Goal: Information Seeking & Learning: Understand process/instructions

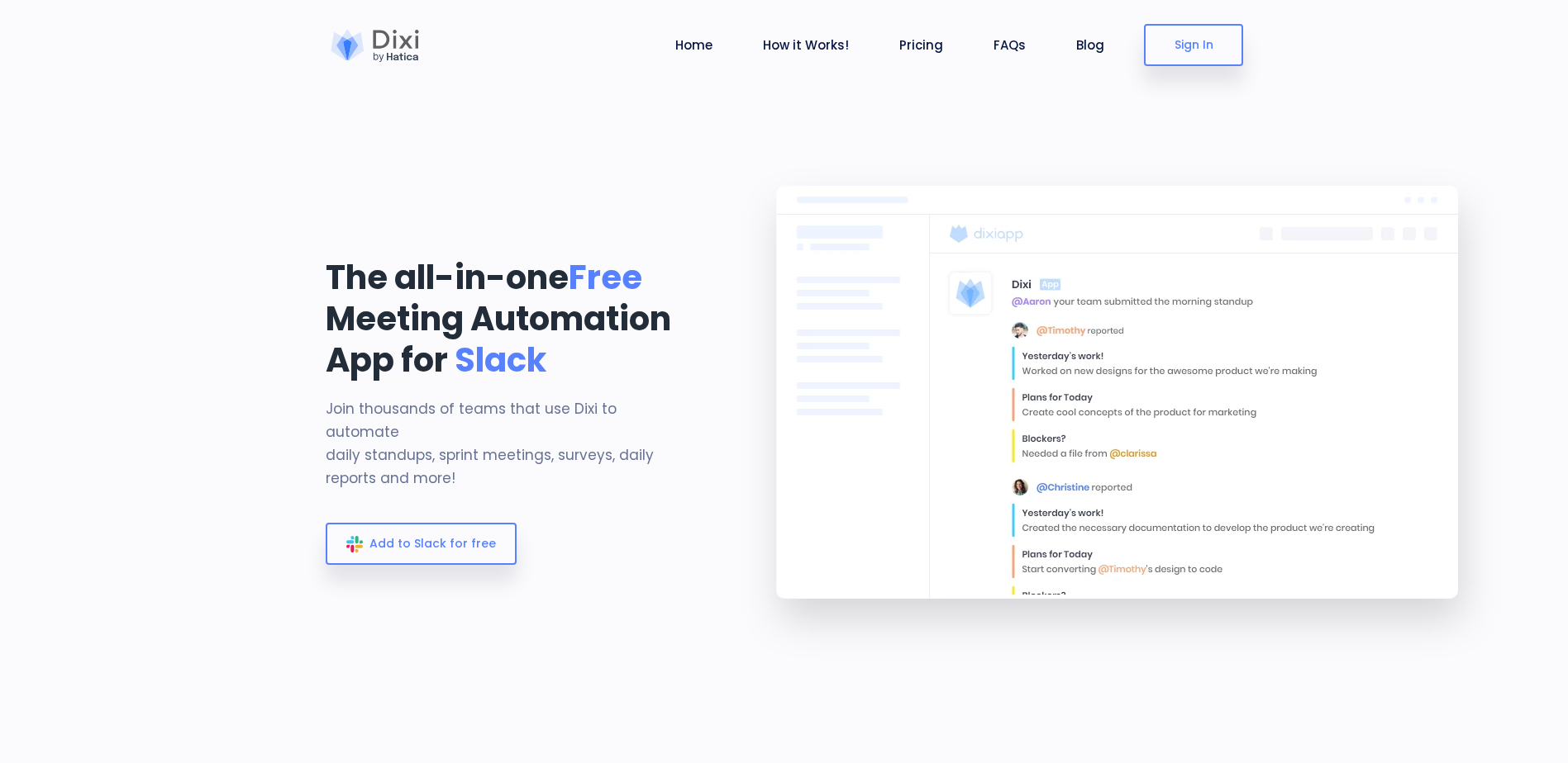
click at [403, 590] on div "The all-in-one Free Meeting Automation App for Slack Join thousands of teams th…" at bounding box center [510, 413] width 393 height 537
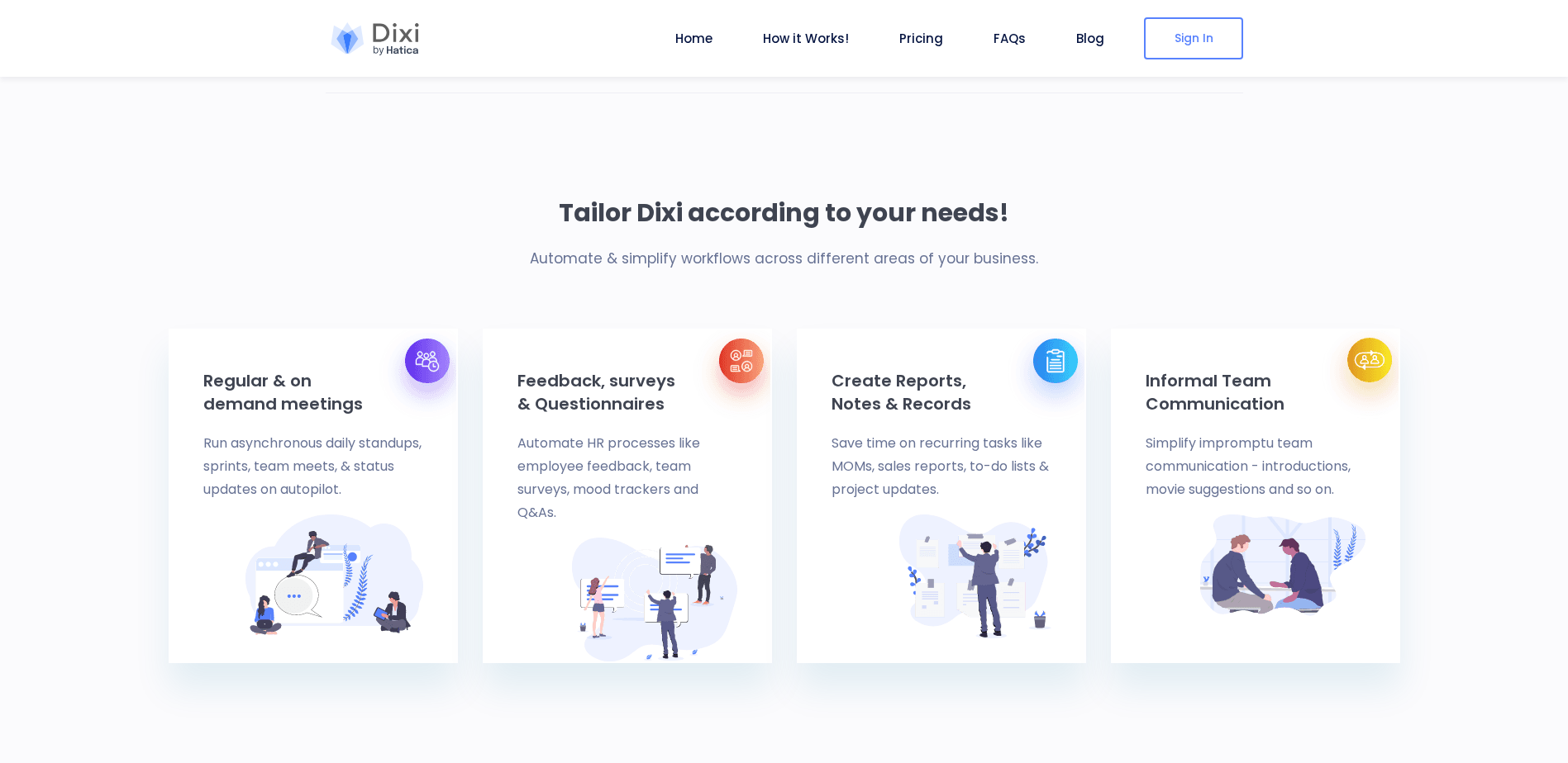
scroll to position [743, 0]
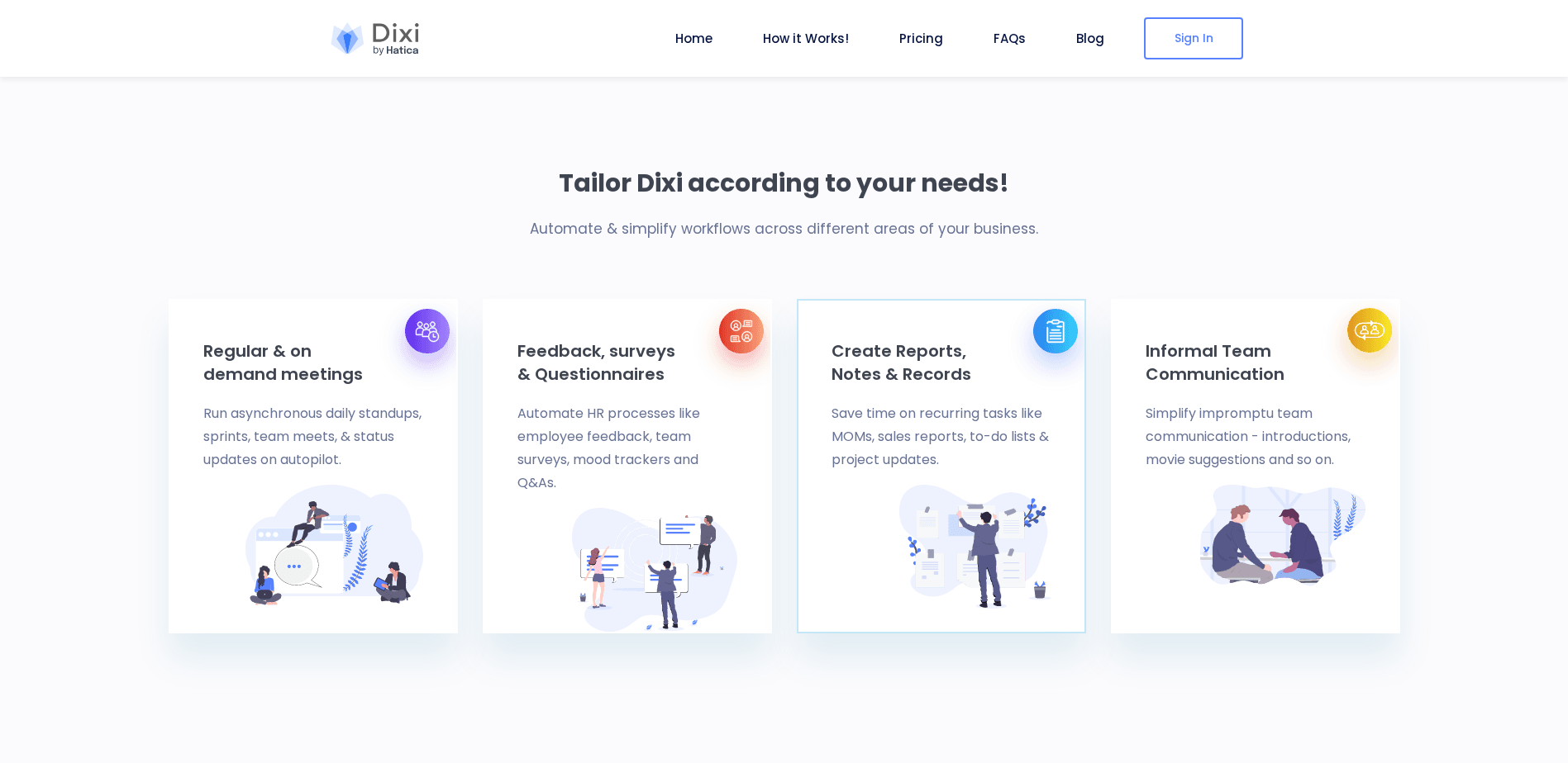
click at [909, 462] on p "Save time on recurring tasks like MOMs, sales reports, to-do lists & project up…" at bounding box center [941, 437] width 220 height 70
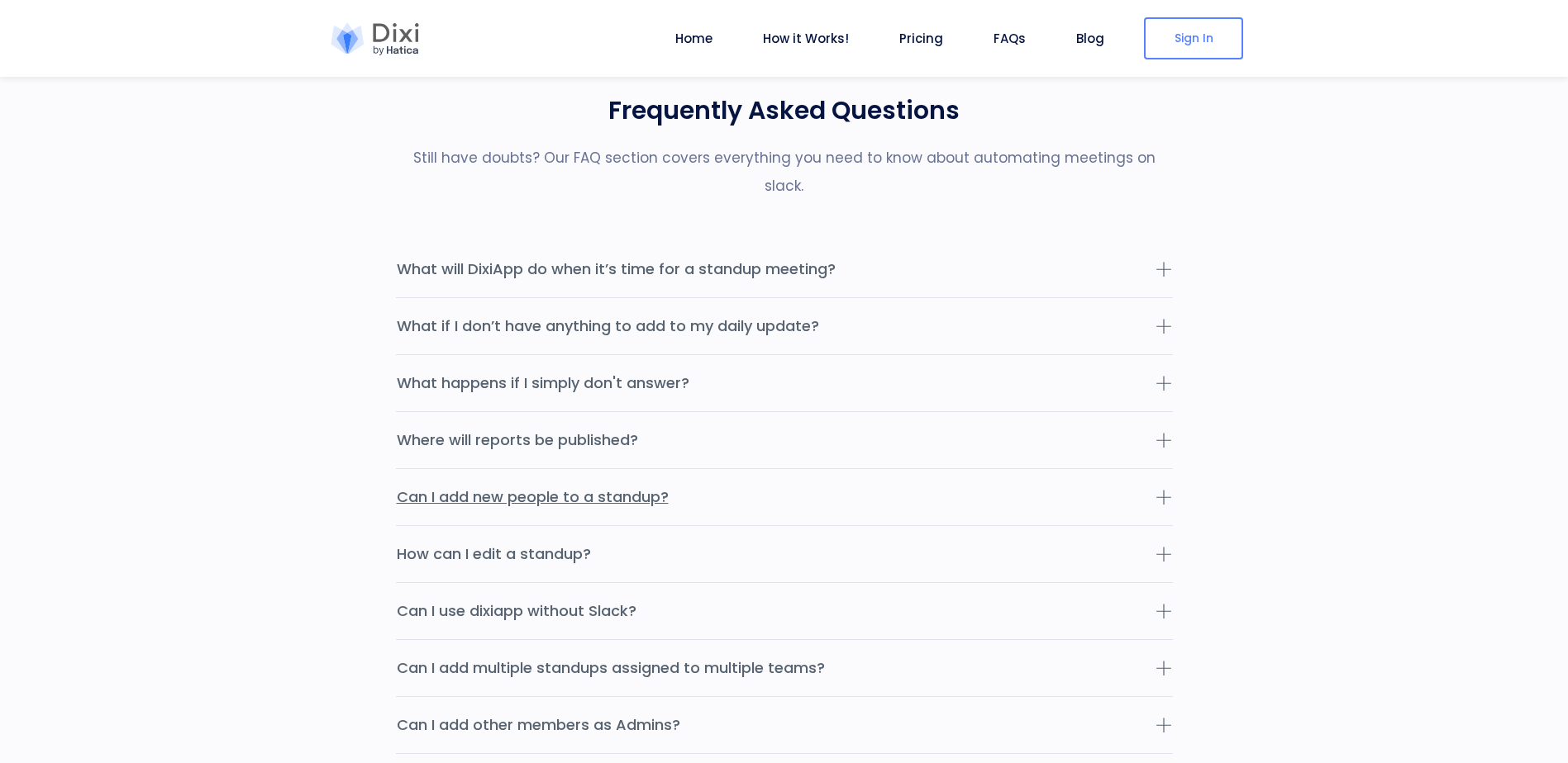
scroll to position [5203, 0]
click at [668, 426] on button "Where will reports be published?" at bounding box center [784, 441] width 777 height 56
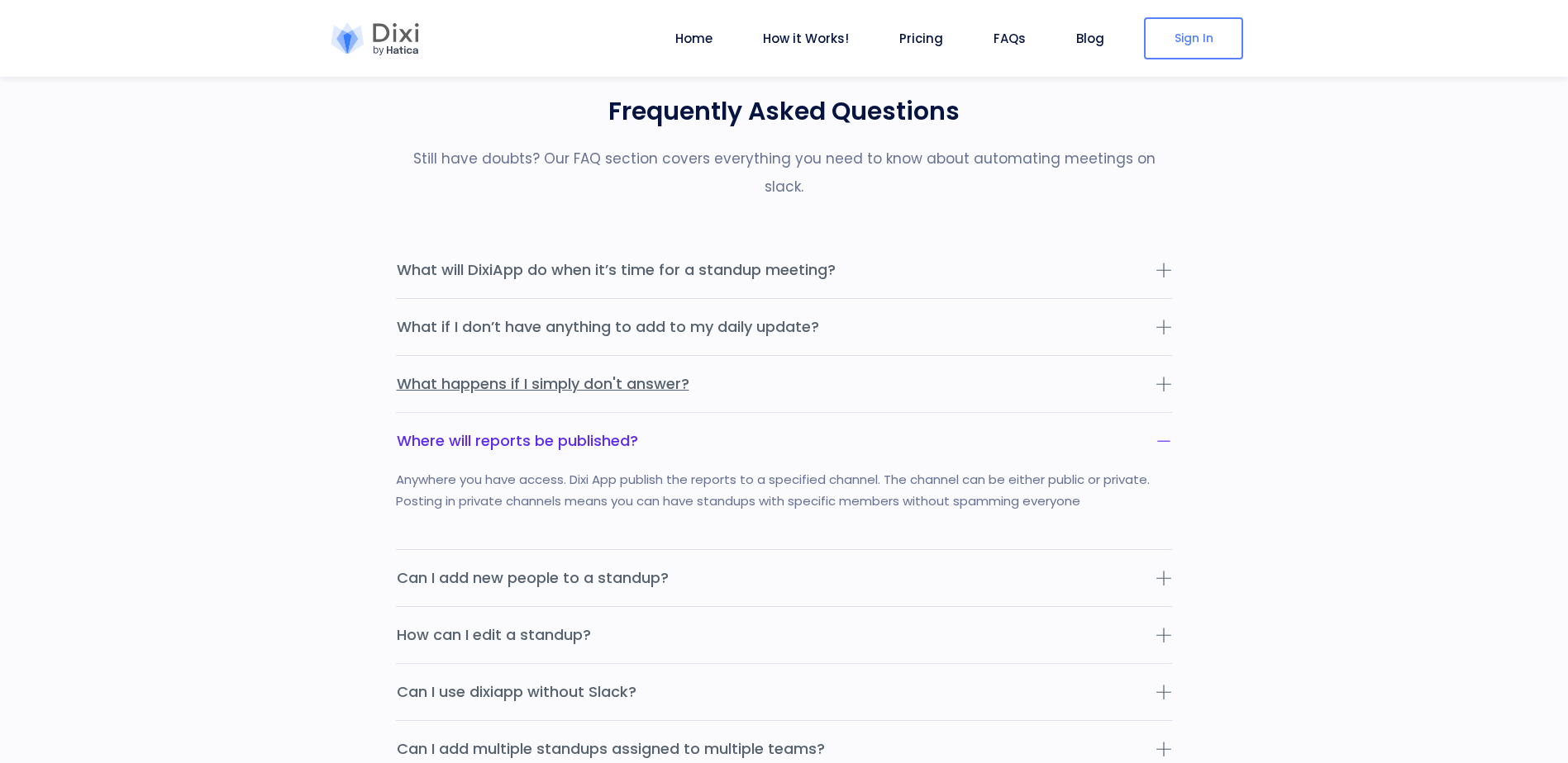
click at [623, 356] on button "What happens if I simply don't answer?" at bounding box center [784, 384] width 777 height 56
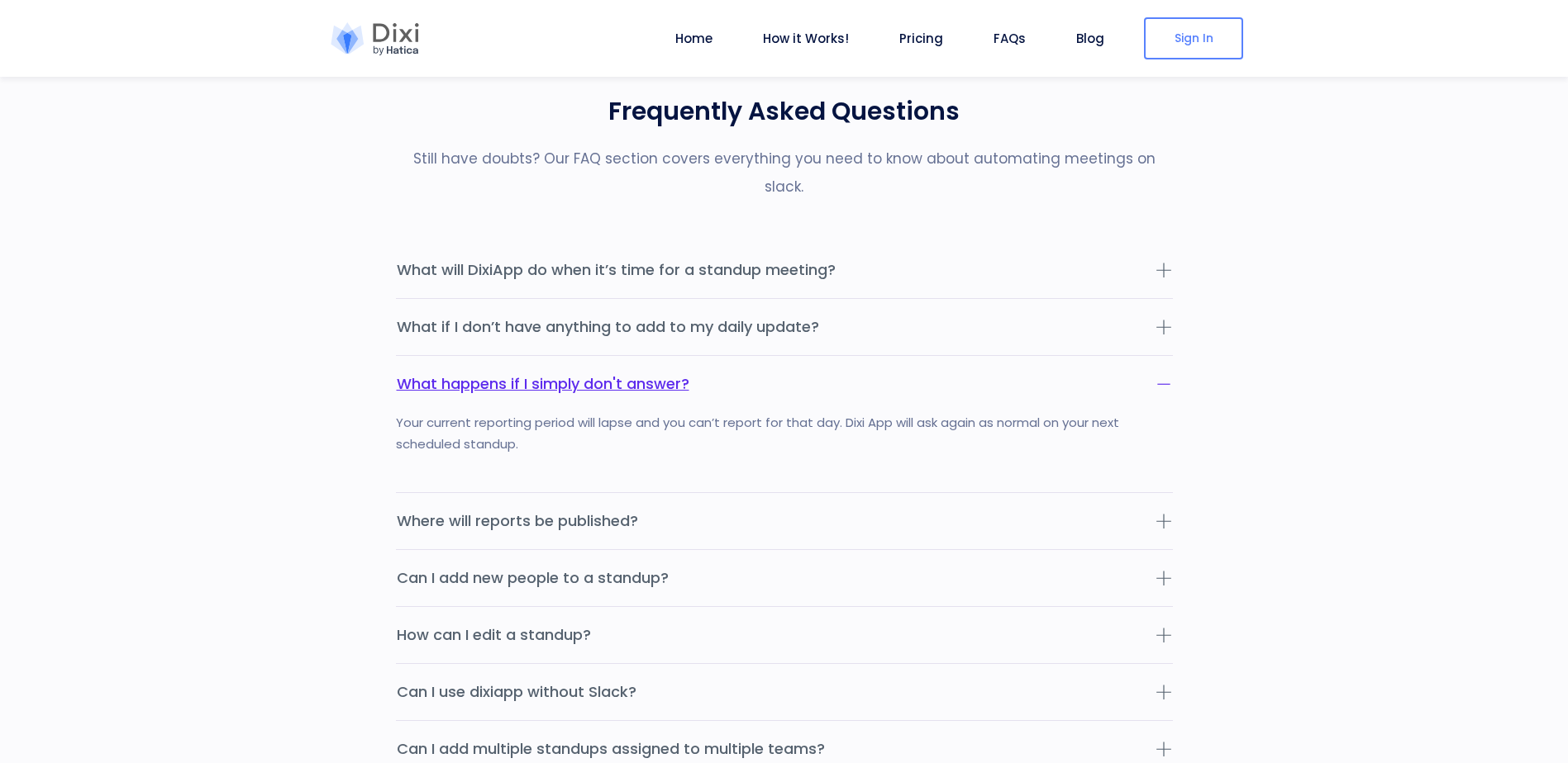
click at [618, 356] on button "What happens if I simply don't answer?" at bounding box center [784, 384] width 777 height 56
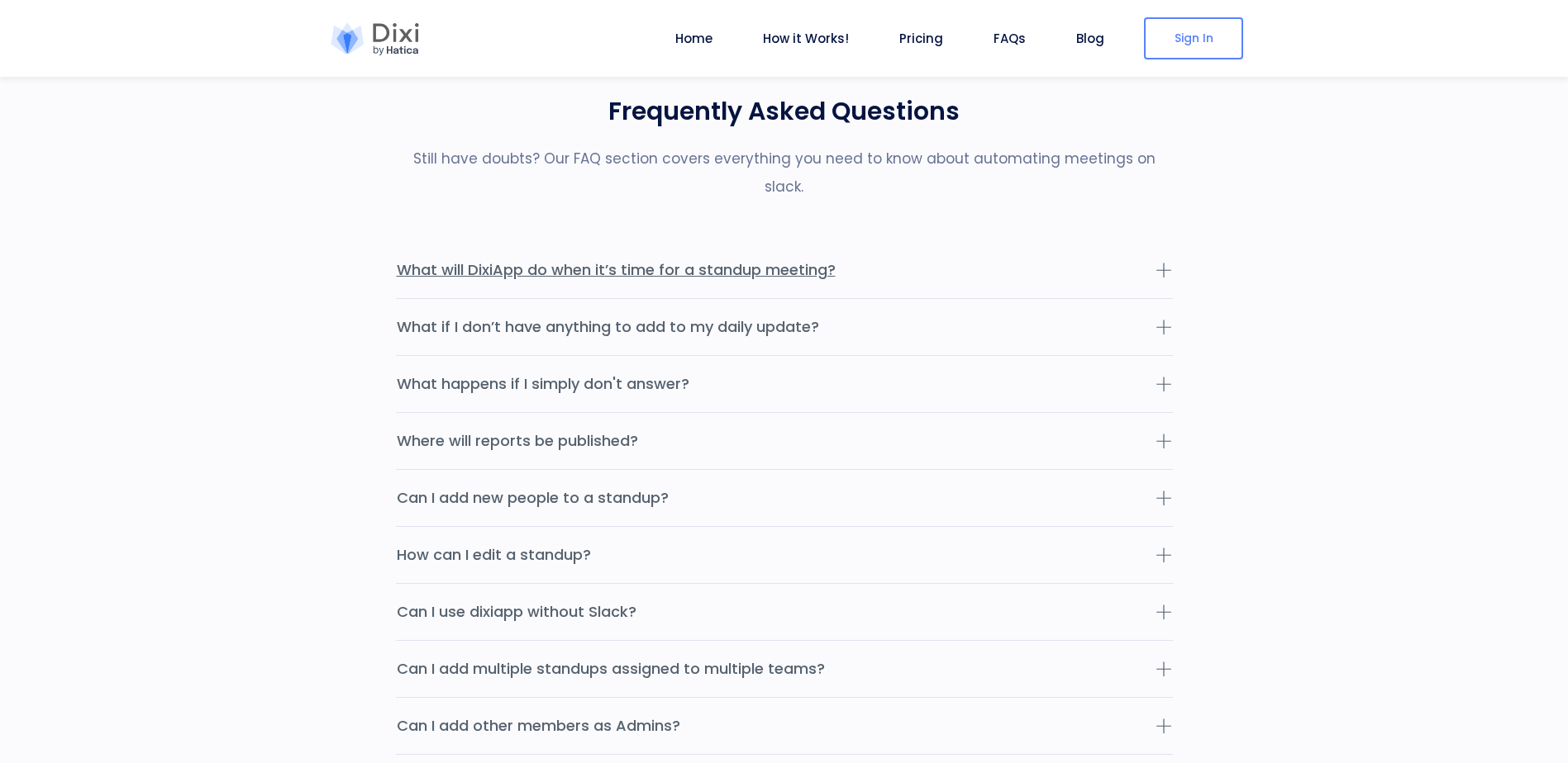
click at [645, 242] on button "What will DixiApp do when it’s time for a standup meeting?" at bounding box center [784, 270] width 777 height 56
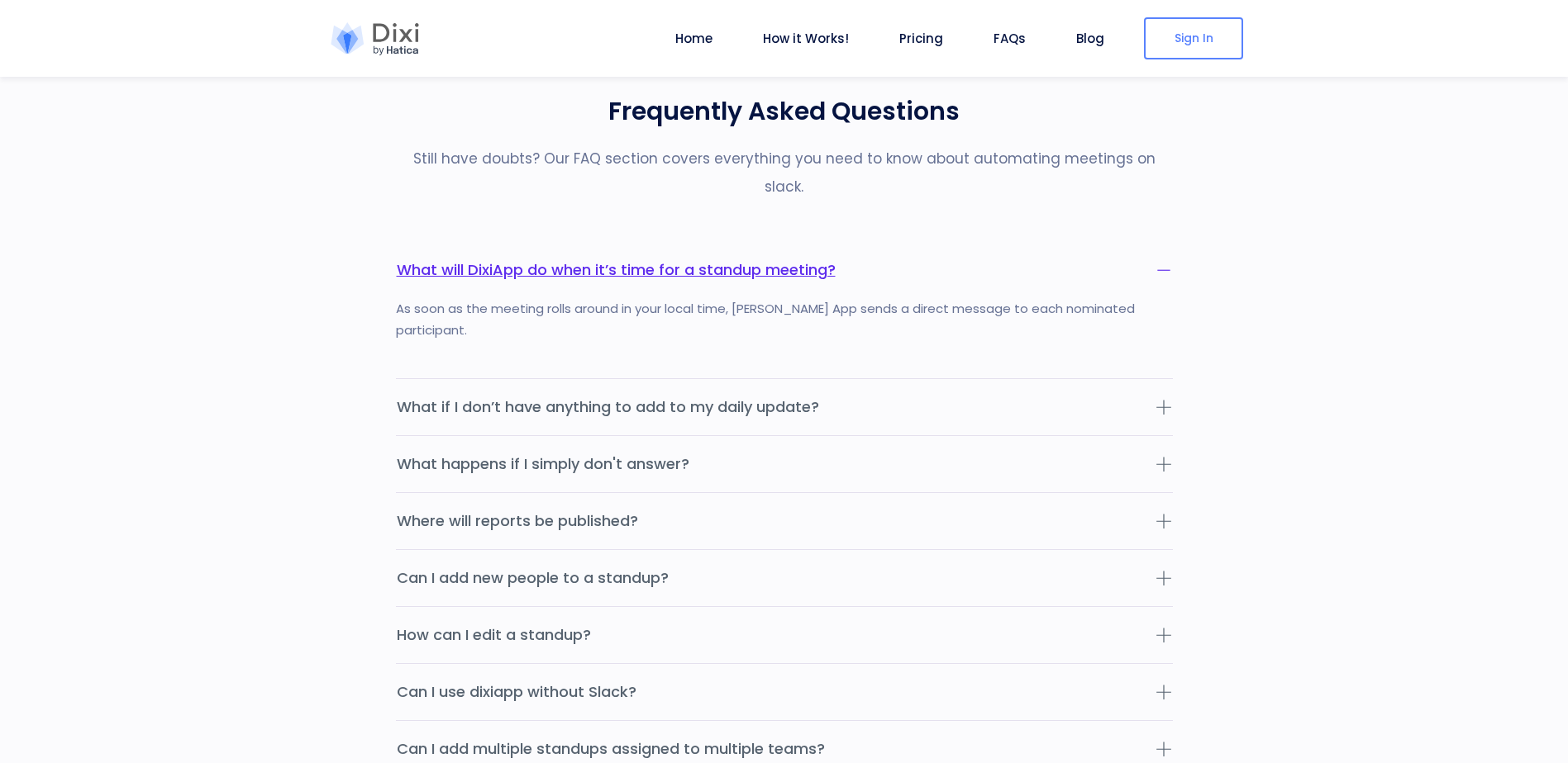
scroll to position [5534, 0]
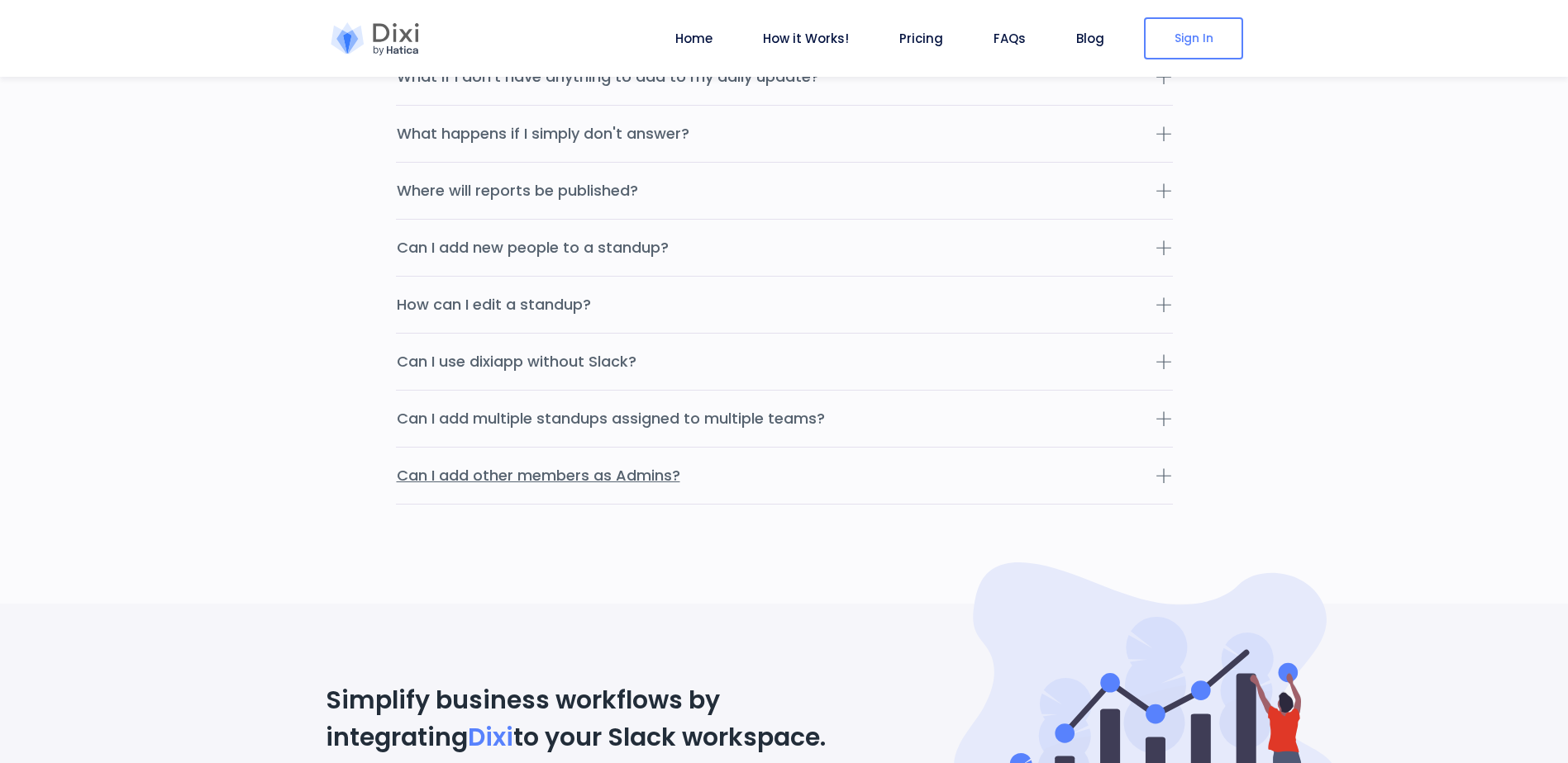
click at [625, 447] on button "Can I add other members as Admins?" at bounding box center [784, 475] width 777 height 56
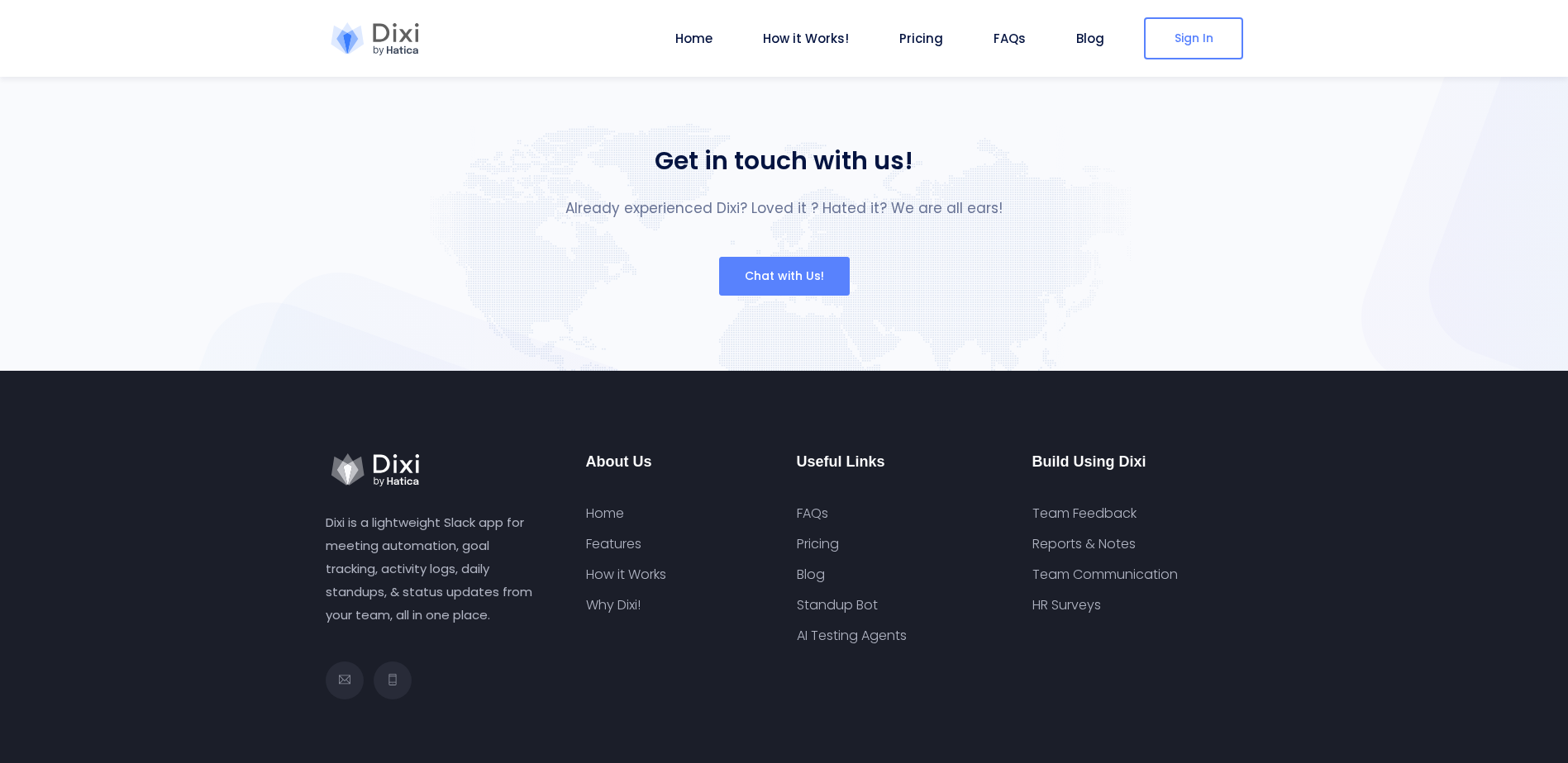
scroll to position [6424, 0]
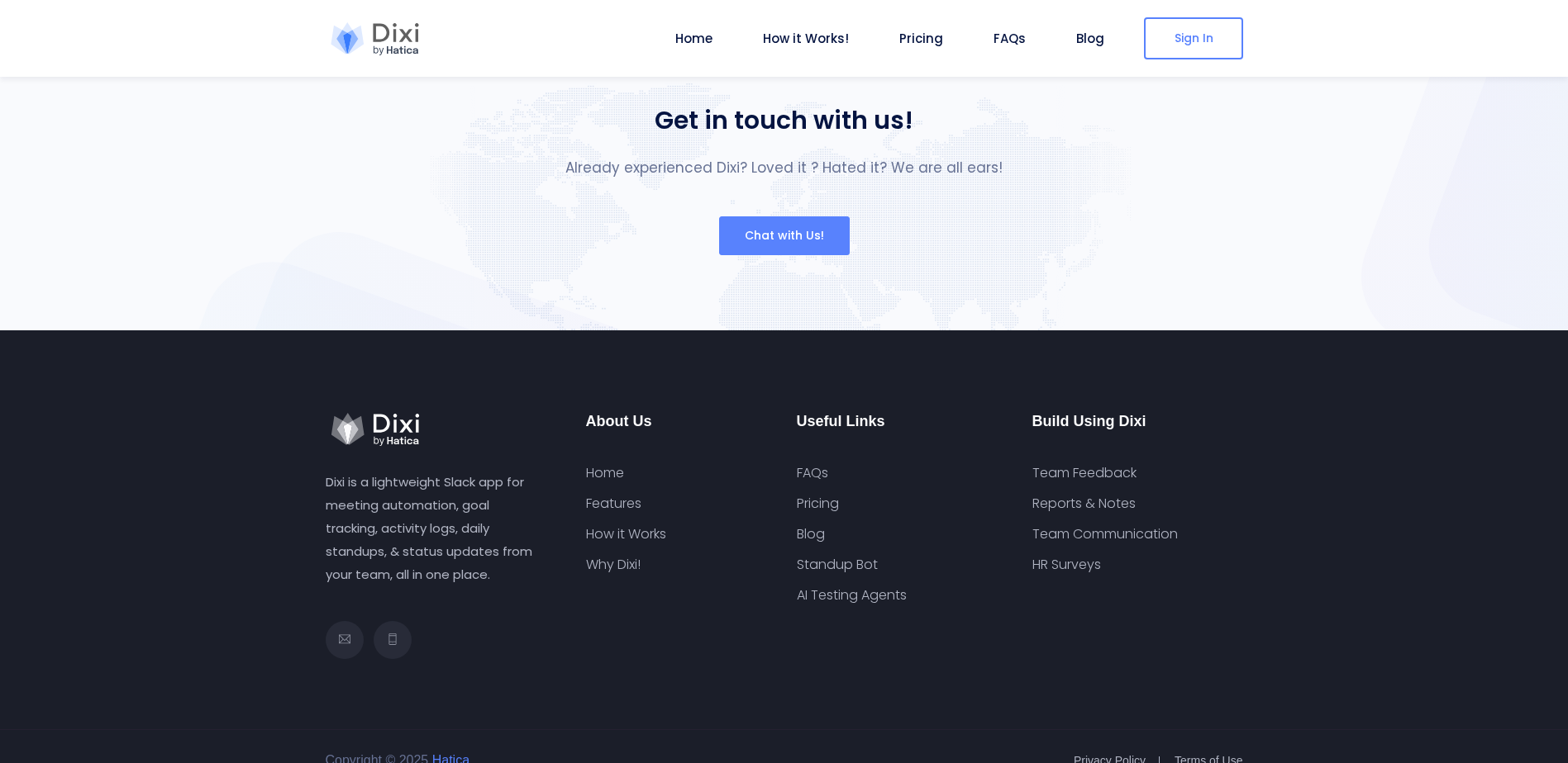
click at [29, 491] on div "Dixi is a lightweight Slack app for meeting automation, goal tracking, activity…" at bounding box center [784, 530] width 1568 height 399
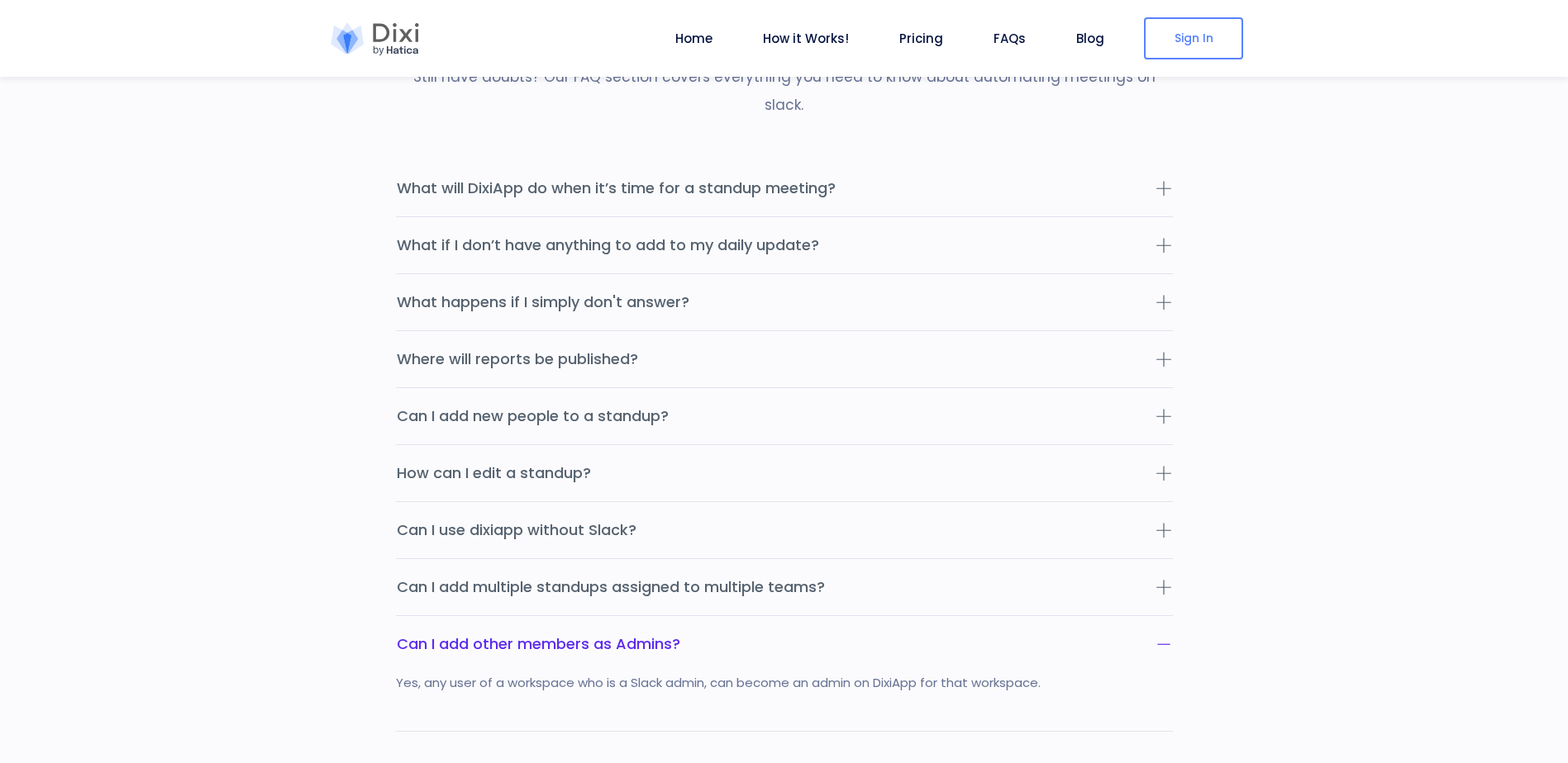
scroll to position [4937, 0]
